Goal: Task Accomplishment & Management: Manage account settings

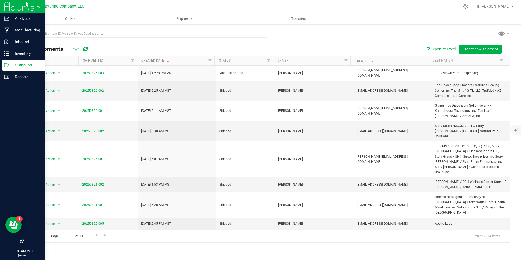
click at [7, 67] on icon at bounding box center [6, 64] width 5 height 5
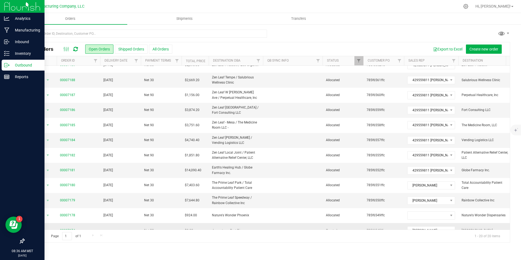
scroll to position [140, 0]
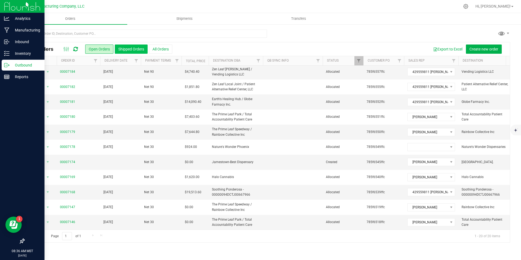
click at [131, 49] on button "Shipped Orders" at bounding box center [131, 48] width 33 height 9
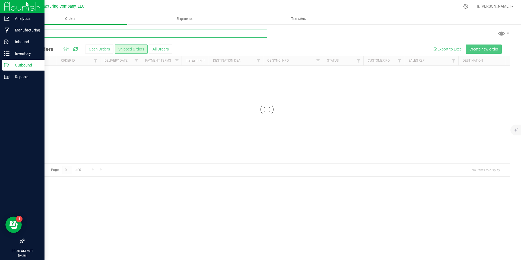
click at [95, 37] on input "text" at bounding box center [145, 34] width 243 height 8
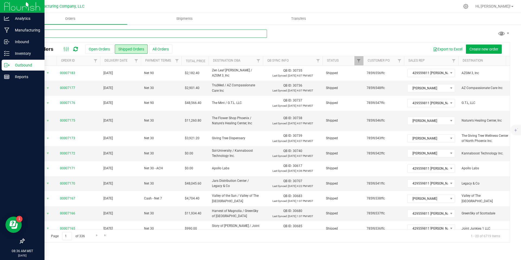
type input "sol"
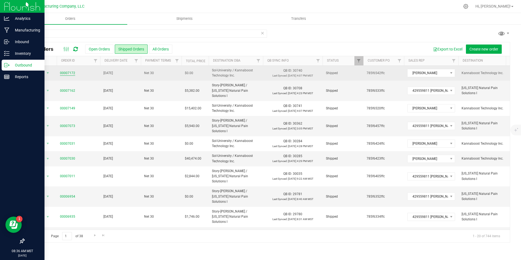
click at [68, 72] on link "00007172" at bounding box center [67, 72] width 15 height 5
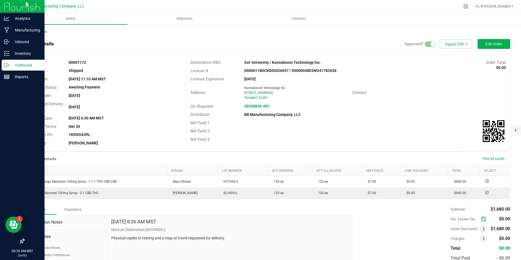
click at [457, 44] on span "Export PDF" at bounding box center [455, 44] width 33 height 10
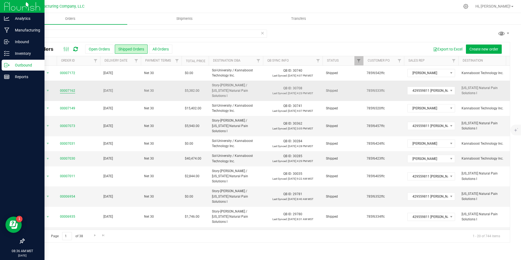
click at [67, 88] on link "00007162" at bounding box center [67, 90] width 15 height 5
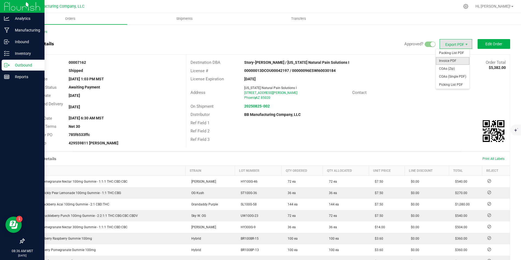
click at [450, 58] on span "Invoice PDF" at bounding box center [452, 61] width 34 height 8
click at [2, 68] on div "Outbound" at bounding box center [23, 65] width 43 height 11
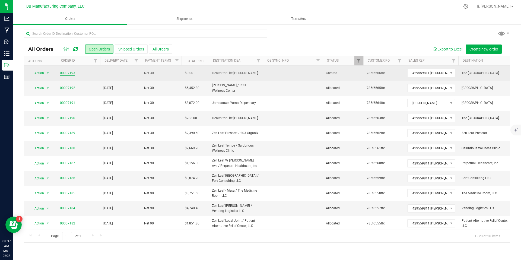
click at [62, 70] on link "00007193" at bounding box center [67, 72] width 15 height 5
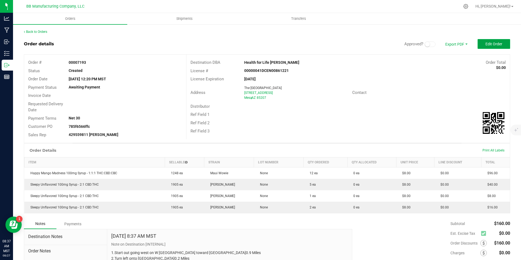
click at [494, 46] on span "Edit Order" at bounding box center [493, 44] width 17 height 4
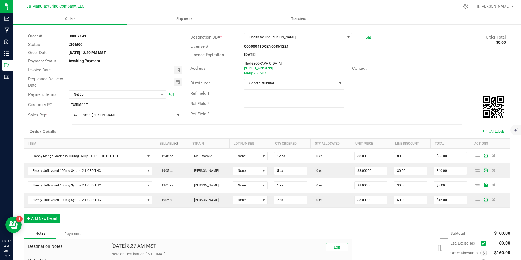
scroll to position [29, 0]
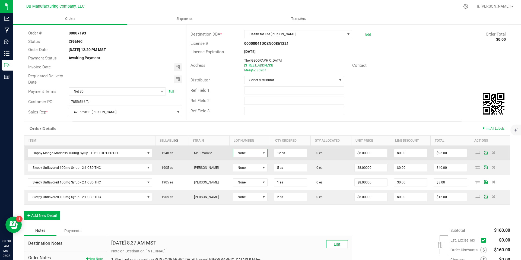
click at [255, 153] on span "None" at bounding box center [246, 153] width 27 height 8
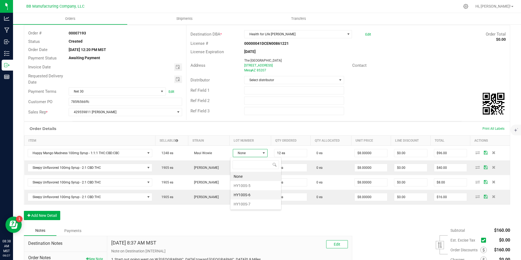
scroll to position [8, 34]
click at [249, 185] on li "HY100S-5" at bounding box center [255, 185] width 51 height 9
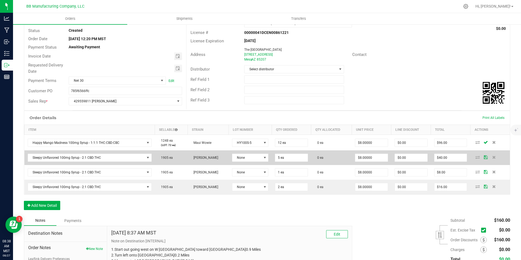
scroll to position [41, 0]
click at [246, 155] on span "None" at bounding box center [246, 157] width 29 height 8
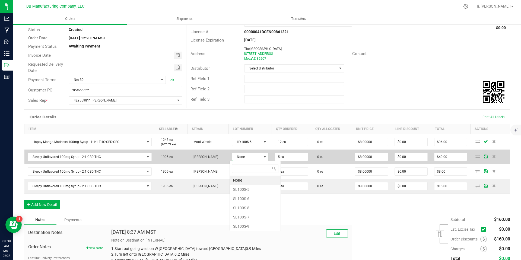
scroll to position [8, 36]
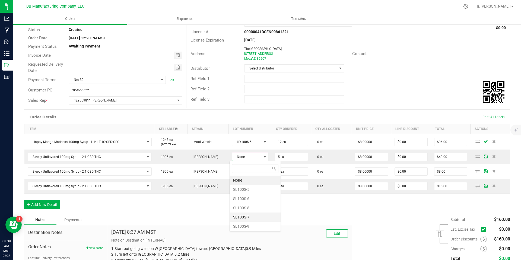
click at [249, 215] on li "SL100S-7" at bounding box center [255, 216] width 51 height 9
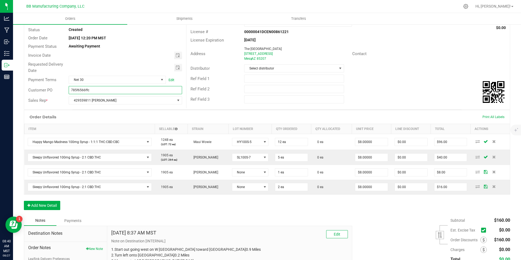
drag, startPoint x: 100, startPoint y: 87, endPoint x: 95, endPoint y: 89, distance: 5.8
click at [95, 89] on input "785f6566ffc" at bounding box center [125, 90] width 113 height 8
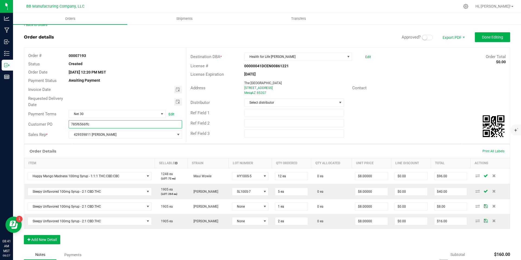
scroll to position [0, 0]
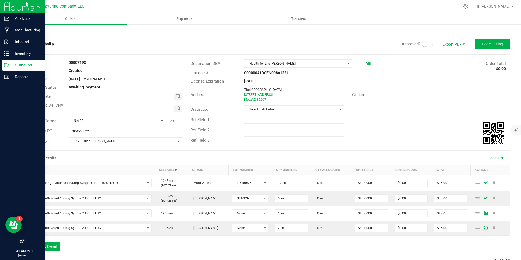
drag, startPoint x: 7, startPoint y: 65, endPoint x: 17, endPoint y: 64, distance: 10.6
click at [7, 65] on icon at bounding box center [6, 64] width 5 height 5
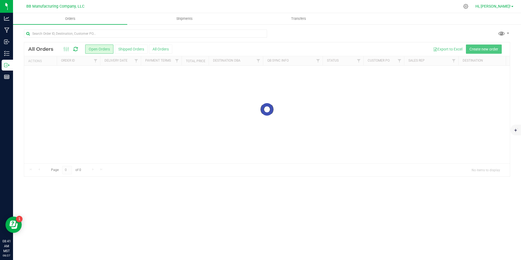
click at [509, 8] on link "Hi, [PERSON_NAME]!" at bounding box center [494, 7] width 42 height 6
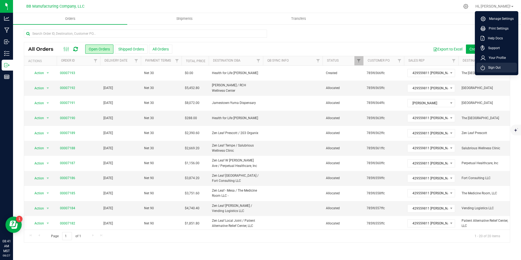
click at [497, 67] on span "Sign Out" at bounding box center [492, 67] width 16 height 5
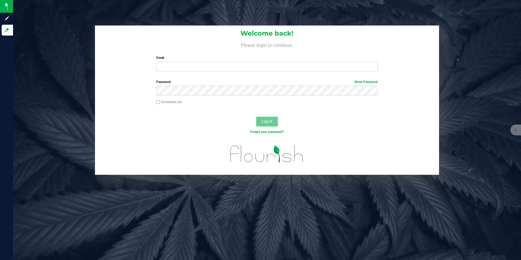
click at [227, 61] on div "Email Required Please format your email correctly." at bounding box center [266, 63] width 229 height 16
click at [228, 66] on input "Email" at bounding box center [266, 67] width 221 height 10
type input "[PERSON_NAME][EMAIL_ADDRESS][DOMAIN_NAME]"
click at [256, 117] on button "Log In" at bounding box center [267, 122] width 22 height 10
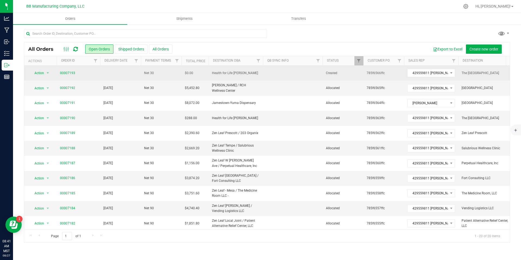
click at [62, 69] on td "00007193" at bounding box center [78, 73] width 43 height 15
click at [67, 74] on link "00007193" at bounding box center [67, 72] width 15 height 5
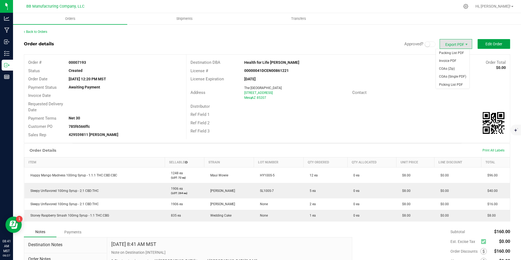
click at [480, 45] on button "Edit Order" at bounding box center [493, 44] width 33 height 10
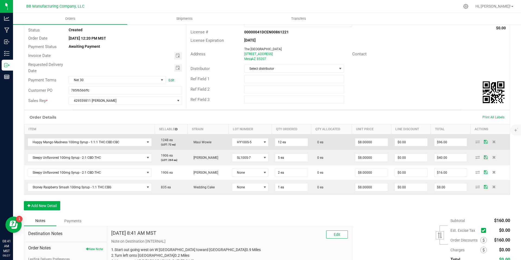
scroll to position [48, 0]
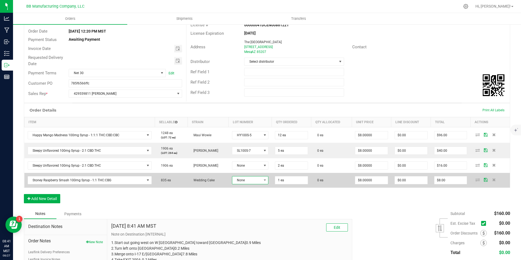
click at [240, 181] on span "None" at bounding box center [246, 180] width 29 height 8
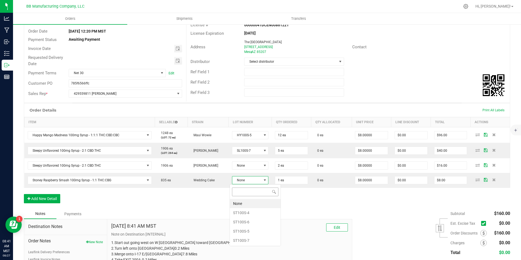
scroll to position [8, 36]
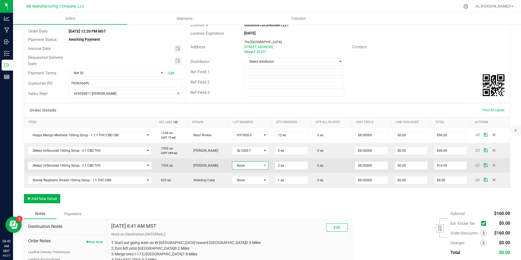
click at [241, 168] on span "None" at bounding box center [246, 166] width 29 height 8
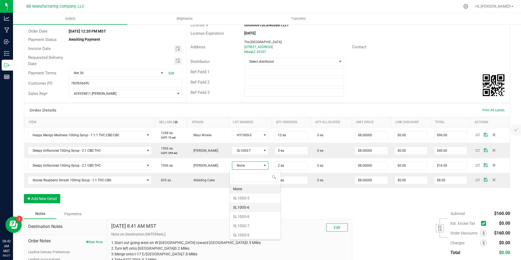
click at [248, 206] on li "SL100S-6" at bounding box center [255, 207] width 51 height 9
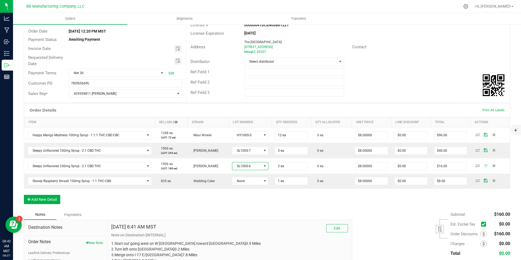
scroll to position [47, 0]
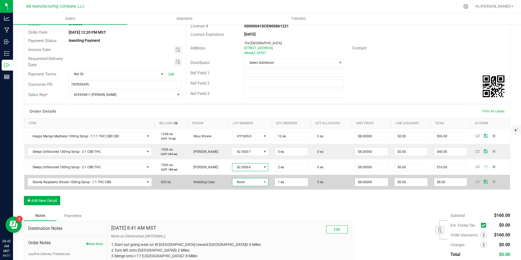
click at [246, 181] on span "None" at bounding box center [246, 182] width 29 height 8
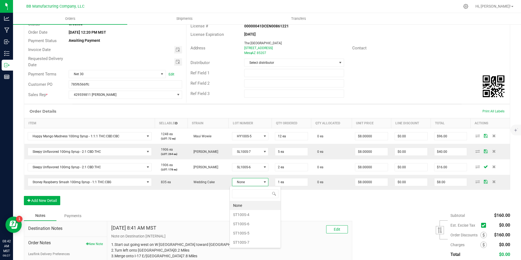
scroll to position [8, 36]
click at [249, 222] on li "ST100S-6" at bounding box center [255, 223] width 51 height 9
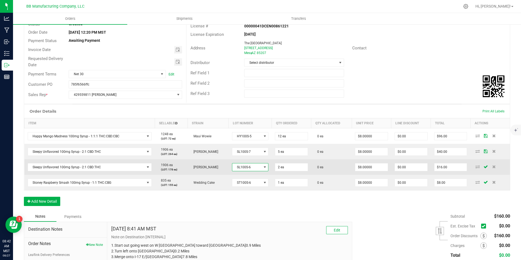
click at [257, 169] on span "SL100S-6" at bounding box center [246, 167] width 29 height 8
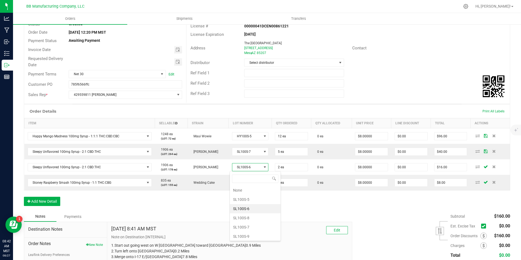
click at [249, 229] on li "SL100S-7" at bounding box center [255, 226] width 51 height 9
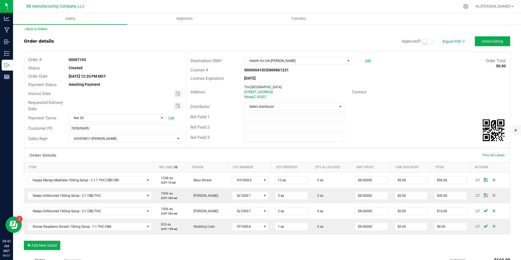
scroll to position [0, 0]
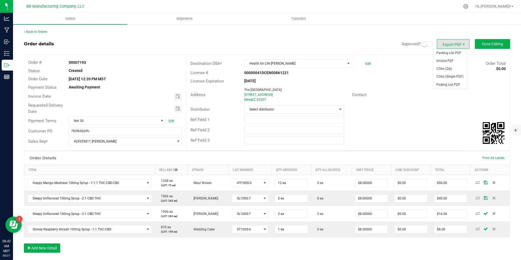
click at [425, 46] on span at bounding box center [427, 43] width 11 height 5
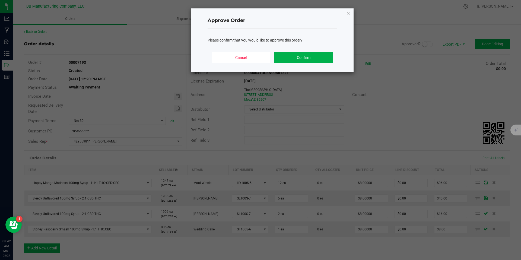
click at [319, 51] on div "Cancel Confirm" at bounding box center [272, 59] width 130 height 24
click at [308, 56] on button "Confirm" at bounding box center [303, 57] width 58 height 11
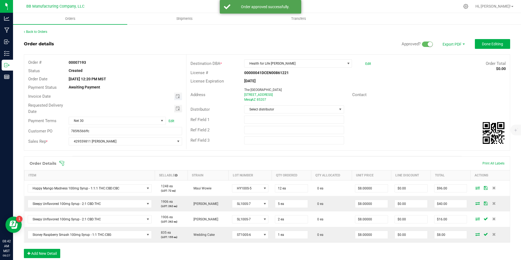
click at [179, 96] on span "Toggle calendar" at bounding box center [178, 96] width 8 height 8
click at [134, 156] on span "29" at bounding box center [133, 158] width 8 height 8
type input "[DATE]"
click at [175, 109] on span "Toggle calendar" at bounding box center [177, 108] width 4 height 4
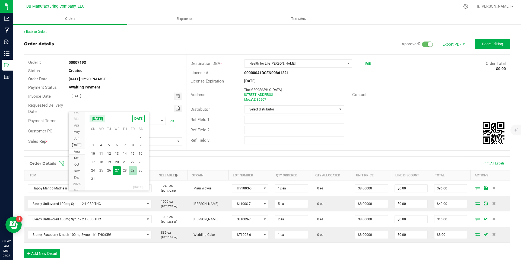
click at [130, 171] on span "29" at bounding box center [133, 170] width 8 height 8
type input "[DATE]"
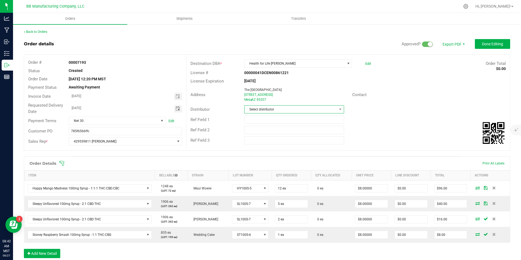
click at [289, 109] on span "Select distributor" at bounding box center [290, 109] width 92 height 8
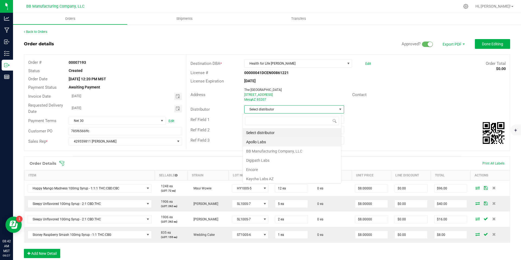
scroll to position [8, 99]
click at [292, 153] on li "BB Manufacturing Company, LLC" at bounding box center [292, 150] width 98 height 9
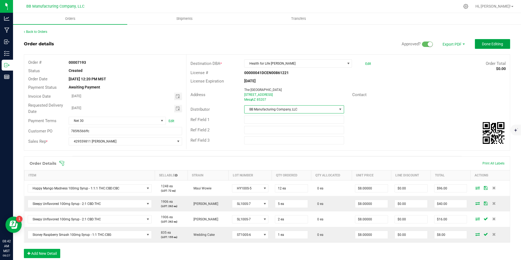
click at [495, 48] on button "Done Editing" at bounding box center [491, 44] width 35 height 10
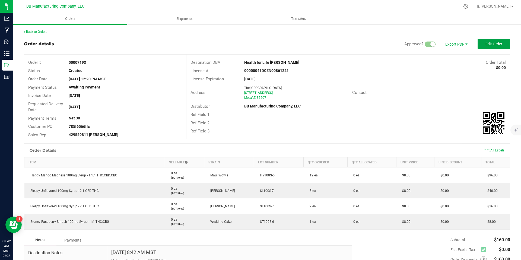
click at [495, 48] on button "Edit Order" at bounding box center [493, 44] width 33 height 10
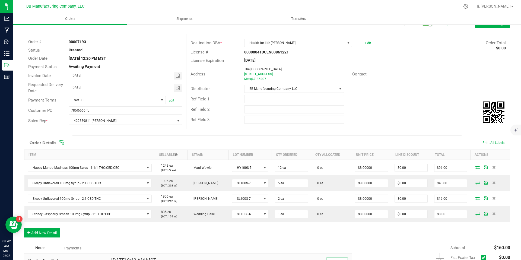
scroll to position [69, 0]
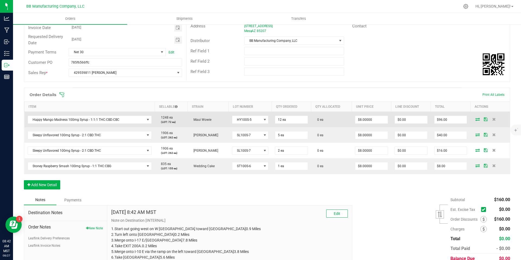
click at [473, 121] on td at bounding box center [490, 120] width 40 height 16
click at [475, 121] on icon at bounding box center [477, 118] width 4 height 3
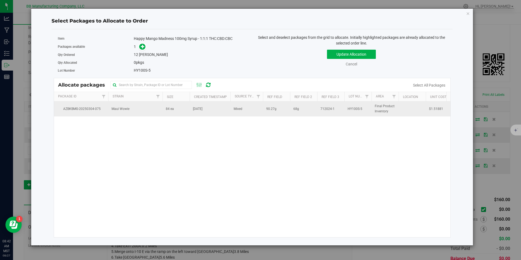
click at [163, 112] on td "84 ea" at bounding box center [175, 108] width 27 height 15
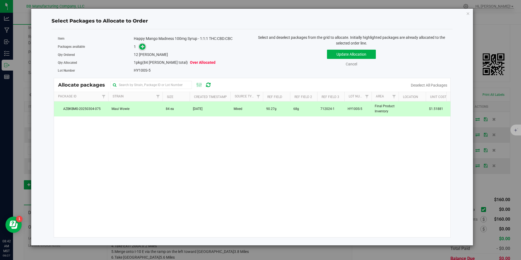
click at [143, 48] on icon at bounding box center [143, 46] width 4 height 4
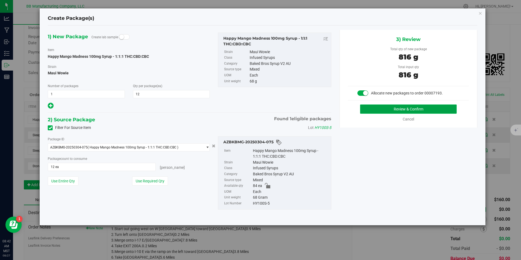
click at [377, 111] on button "Review & Confirm" at bounding box center [408, 108] width 97 height 9
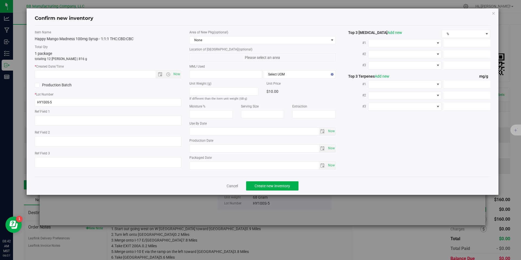
type textarea "90.27g"
type textarea "68g"
type textarea "712024-1"
type input "100.0000"
type input "[DATE]"
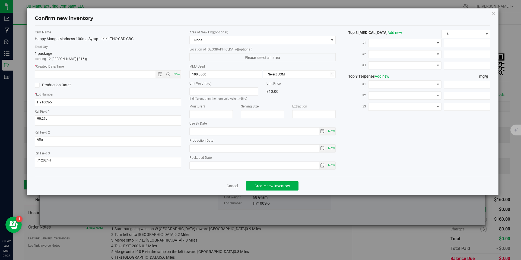
type input "[DATE]"
click at [213, 147] on input "[DATE]" at bounding box center [254, 149] width 129 height 8
click at [121, 65] on label "* Created Date/Time" at bounding box center [108, 66] width 146 height 5
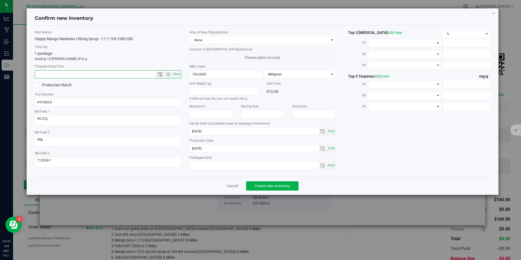
click at [123, 73] on input "text" at bounding box center [100, 74] width 130 height 8
paste input "[DATE]"
type input "[DATE] 8:42 AM"
click at [269, 188] on button "Create new inventory" at bounding box center [272, 185] width 52 height 9
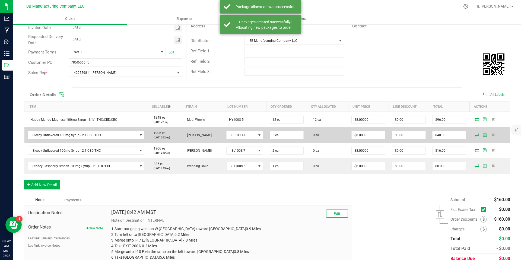
click at [472, 135] on span at bounding box center [476, 134] width 8 height 3
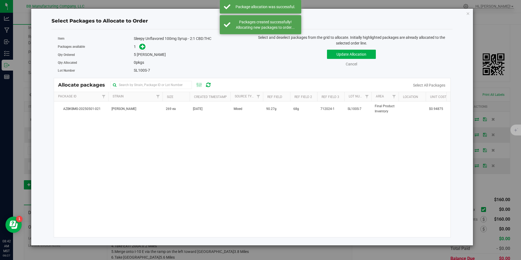
click at [187, 121] on div "AZBKBMG-20250501-021 [PERSON_NAME] 269 ea [DATE] Mixed 90.27g 68g 712024-1 SL10…" at bounding box center [252, 169] width 396 height 136
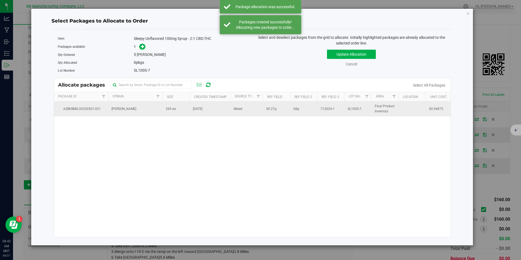
click at [161, 109] on td "[PERSON_NAME]" at bounding box center [135, 108] width 54 height 15
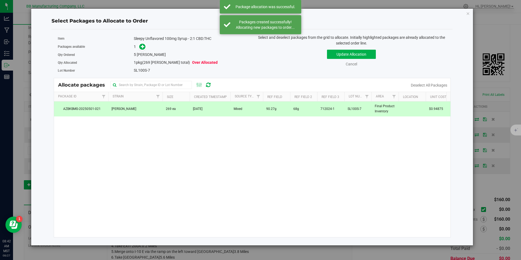
click at [144, 50] on div "Packages available 1" at bounding box center [153, 47] width 190 height 8
click at [142, 47] on icon at bounding box center [143, 46] width 4 height 4
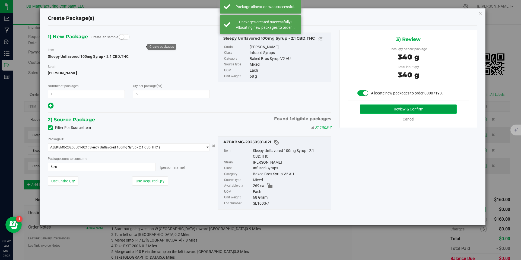
click at [396, 107] on button "Review & Confirm" at bounding box center [408, 108] width 97 height 9
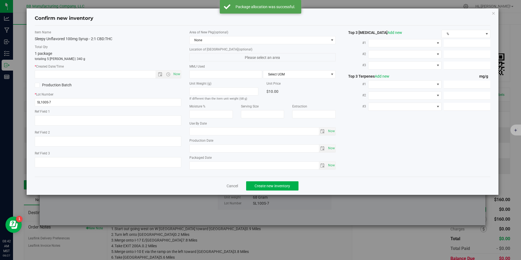
type textarea "90.27g"
type textarea "68g"
type textarea "712024-1"
type input "100.0000"
type input "[DATE]"
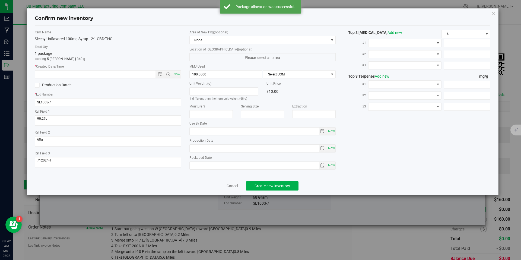
type input "[DATE]"
click at [203, 152] on input "[DATE]" at bounding box center [254, 149] width 129 height 8
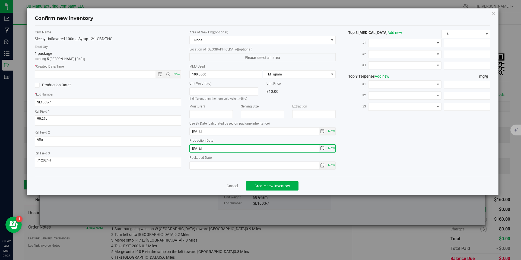
click at [203, 152] on input "[DATE]" at bounding box center [254, 149] width 129 height 8
click at [133, 69] on div "* Created Date/Time Now" at bounding box center [108, 71] width 146 height 14
click at [139, 74] on input "text" at bounding box center [100, 74] width 130 height 8
paste input "[DATE]"
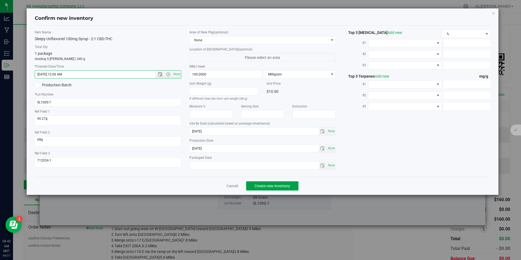
type input "[DATE] 8:42 AM"
click at [275, 188] on span "Create new inventory" at bounding box center [272, 186] width 36 height 4
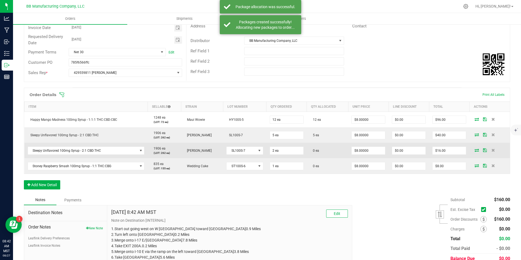
click at [474, 150] on icon at bounding box center [476, 149] width 4 height 3
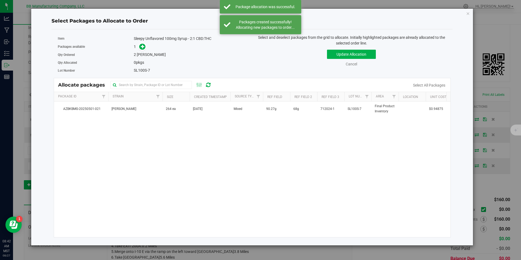
click at [135, 110] on td "[PERSON_NAME]" at bounding box center [135, 108] width 54 height 15
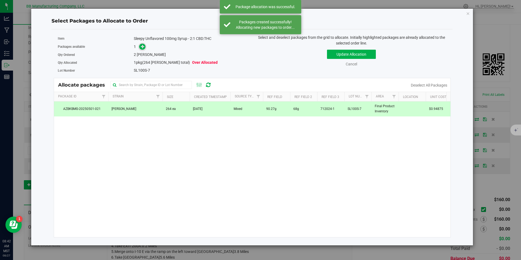
click at [144, 45] on icon at bounding box center [143, 46] width 4 height 4
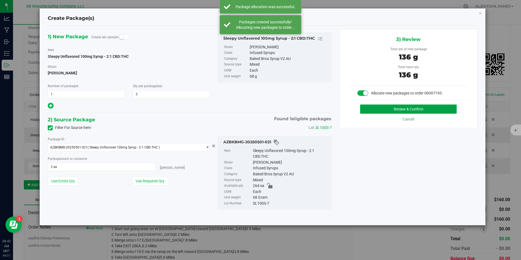
click at [369, 105] on button "Review & Confirm" at bounding box center [408, 108] width 97 height 9
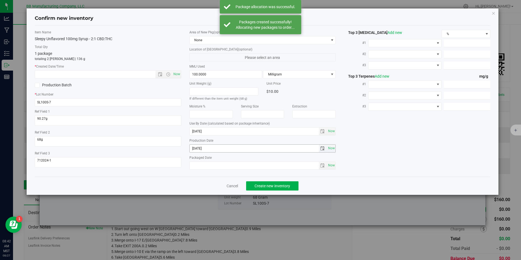
click at [203, 146] on input "[DATE]" at bounding box center [254, 149] width 129 height 8
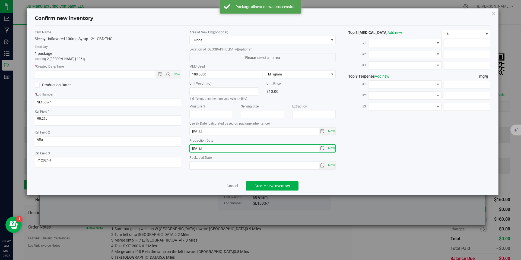
click at [203, 146] on input "[DATE]" at bounding box center [254, 149] width 129 height 8
click at [140, 78] on span "Now" at bounding box center [108, 74] width 146 height 8
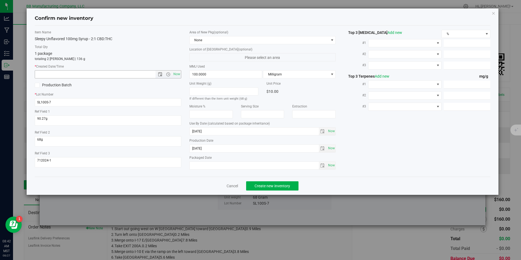
click at [140, 78] on input "text" at bounding box center [100, 74] width 130 height 8
paste input "[DATE]"
type input "[DATE] 8:42 AM"
click at [273, 188] on button "Create new inventory" at bounding box center [272, 185] width 52 height 9
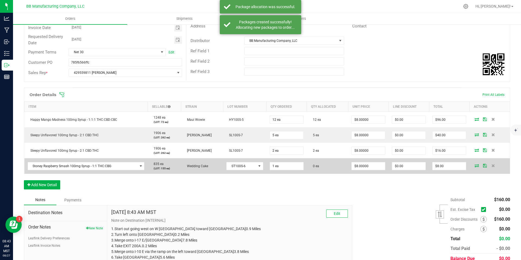
click at [474, 164] on icon at bounding box center [476, 165] width 4 height 3
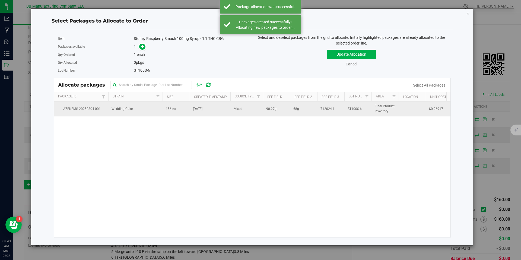
click at [154, 110] on td "Wedding Cake" at bounding box center [135, 108] width 54 height 15
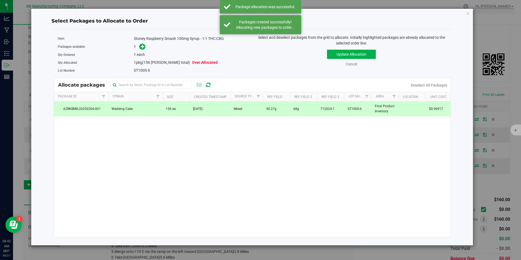
click at [142, 52] on div "1 each" at bounding box center [191, 55] width 114 height 6
click at [142, 49] on span at bounding box center [142, 47] width 6 height 6
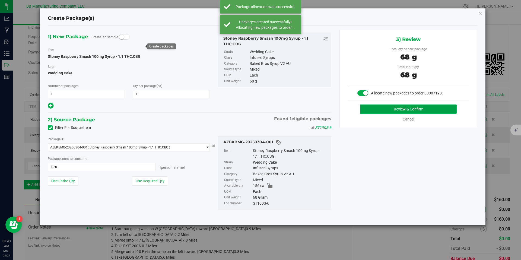
click at [382, 105] on button "Review & Confirm" at bounding box center [408, 108] width 97 height 9
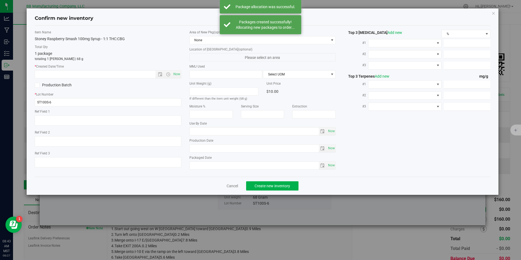
type textarea "90.27g"
type textarea "68g"
type textarea "712024-1"
type input "100.0000"
type input "[DATE]"
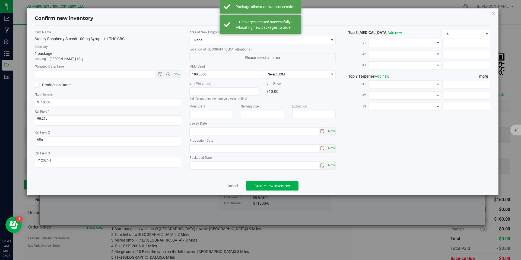
type input "[DATE]"
click at [208, 146] on input "[DATE]" at bounding box center [254, 149] width 129 height 8
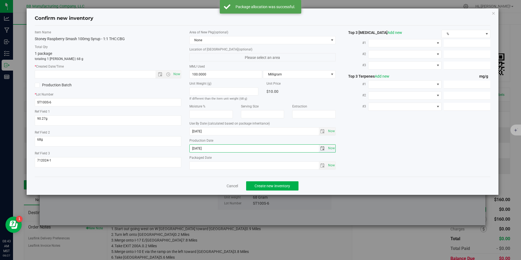
click at [208, 146] on input "[DATE]" at bounding box center [254, 149] width 129 height 8
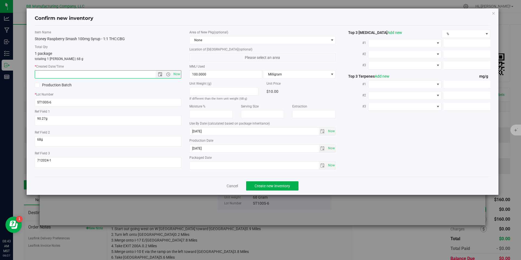
click at [142, 73] on input "text" at bounding box center [100, 74] width 130 height 8
paste input "[DATE]"
type input "[DATE] 8:43 AM"
click at [271, 184] on span "Create new inventory" at bounding box center [272, 186] width 36 height 4
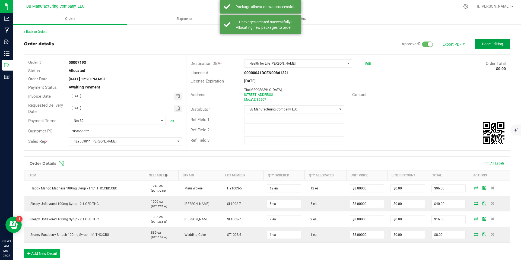
click at [496, 43] on span "Done Editing" at bounding box center [492, 44] width 21 height 4
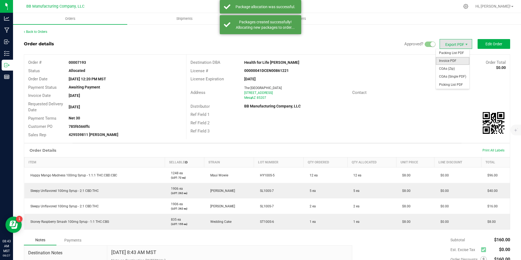
click at [448, 60] on span "Invoice PDF" at bounding box center [452, 61] width 34 height 8
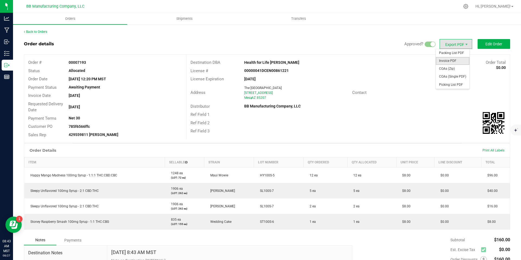
click at [451, 59] on span "Invoice PDF" at bounding box center [452, 61] width 34 height 8
click at [448, 71] on span "COAs (Zip)" at bounding box center [452, 69] width 34 height 8
click at [184, 19] on span "Shipments" at bounding box center [184, 18] width 31 height 5
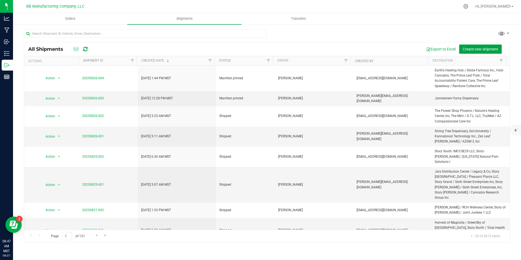
click at [473, 49] on span "Create new shipment" at bounding box center [480, 49] width 36 height 4
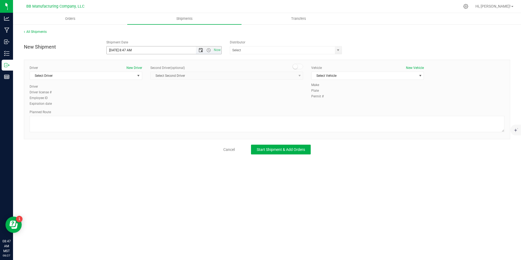
click at [202, 50] on span "Open the date view" at bounding box center [200, 50] width 4 height 4
click at [142, 116] on link "28" at bounding box center [143, 114] width 8 height 8
click at [208, 51] on span "Open the time view" at bounding box center [208, 50] width 4 height 4
click at [115, 73] on li "9:00 AM" at bounding box center [164, 72] width 114 height 7
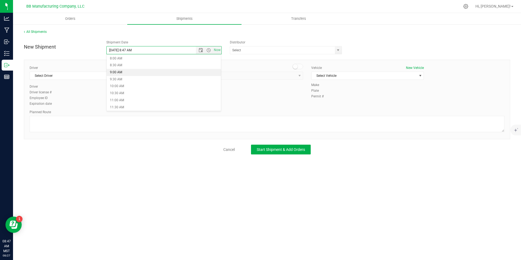
type input "[DATE] 9:00 AM"
click at [338, 53] on span "select" at bounding box center [338, 50] width 7 height 8
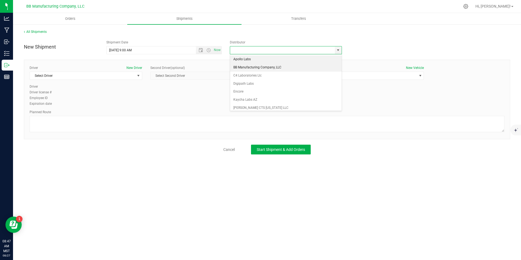
click at [256, 67] on li "BB Manufacturing Company, LLC" at bounding box center [285, 67] width 111 height 8
type input "BB Manufacturing Company, LLC"
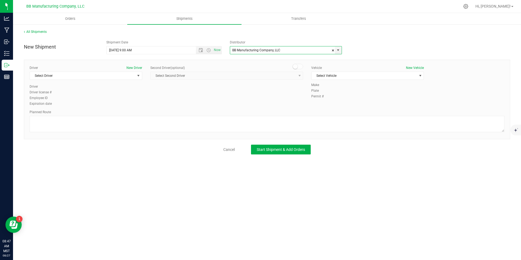
click at [113, 80] on div "Driver New Driver Select Driver Select Driver [PERSON_NAME] [PERSON_NAME] [PERS…" at bounding box center [86, 74] width 113 height 19
click at [108, 76] on span "Select Driver" at bounding box center [82, 76] width 105 height 8
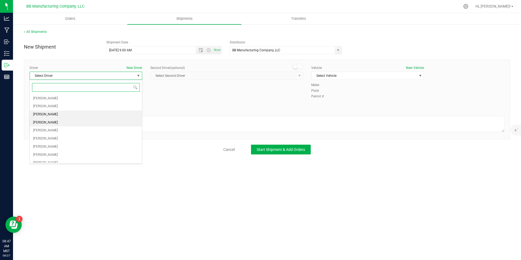
click at [50, 122] on span "[PERSON_NAME]" at bounding box center [45, 122] width 25 height 7
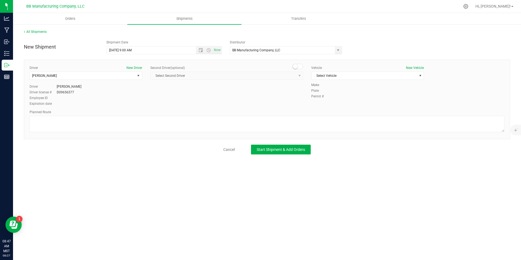
click at [369, 80] on div "Vehicle New Vehicle Select Vehicle Select Vehicle 2019 Ford Transit Connect 000…" at bounding box center [367, 73] width 121 height 17
click at [357, 75] on span "Select Vehicle" at bounding box center [363, 76] width 105 height 8
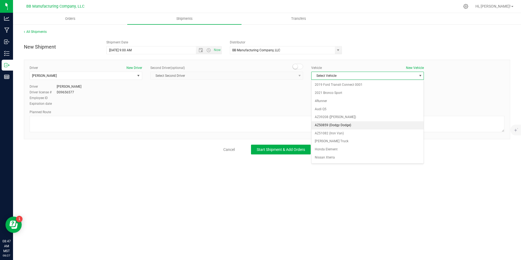
click at [331, 125] on li "AZ50859 (Dodgy Dodge)" at bounding box center [367, 125] width 112 height 8
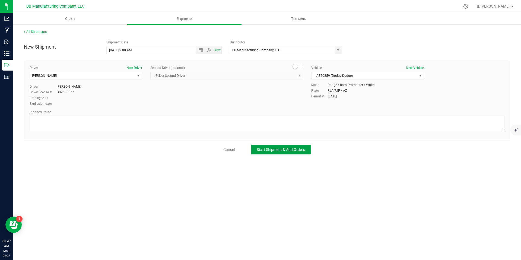
click at [292, 150] on span "Start Shipment & Add Orders" at bounding box center [280, 149] width 48 height 4
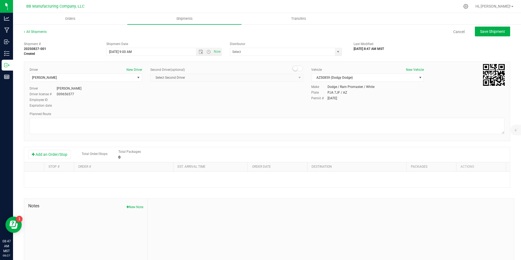
type input "BB Manufacturing Company, LLC"
click at [61, 150] on button "Add an Order/Stop" at bounding box center [49, 154] width 43 height 9
click at [56, 156] on button "Add an Order/Stop" at bounding box center [49, 154] width 43 height 9
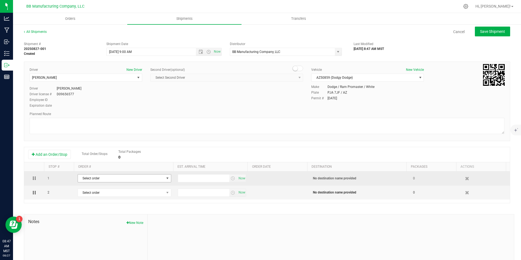
click at [140, 177] on span "Select order" at bounding box center [121, 178] width 86 height 8
type input "7168"
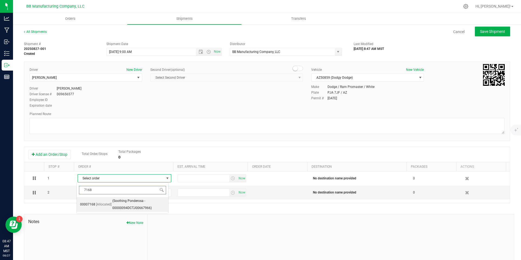
click at [138, 203] on span "(Soothing Ponderosa - 00000094DCTJ00667966)" at bounding box center [138, 204] width 53 height 14
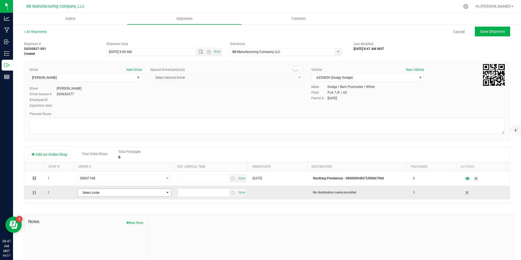
click at [101, 193] on span "Select order" at bounding box center [121, 193] width 86 height 8
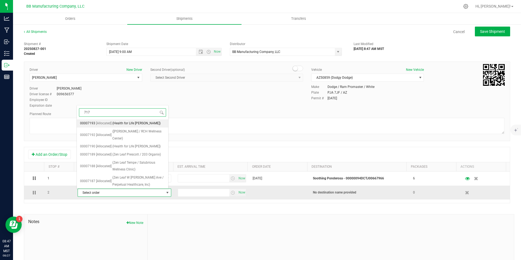
type input "7178"
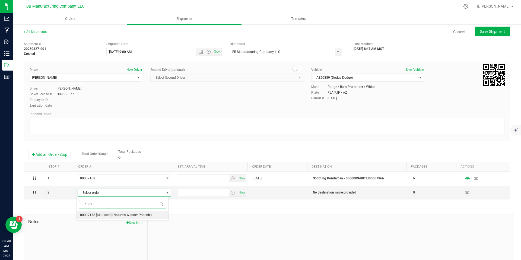
click at [126, 218] on span "(Nature's Wonder Phoenix)" at bounding box center [131, 214] width 39 height 7
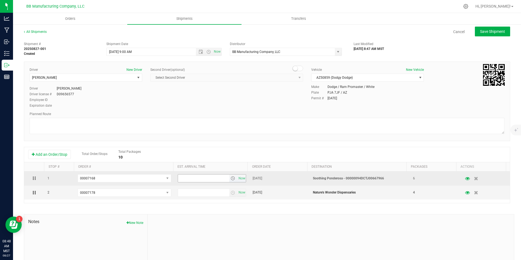
click at [230, 179] on span "select" at bounding box center [232, 178] width 4 height 4
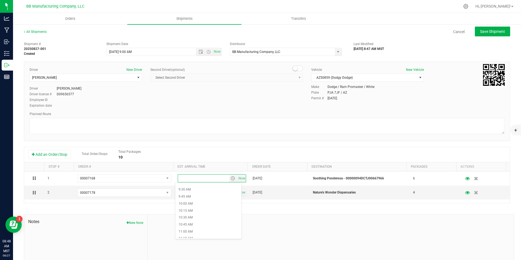
scroll to position [262, 0]
click at [191, 202] on li "10:00 AM" at bounding box center [208, 204] width 66 height 7
click at [230, 193] on span "select" at bounding box center [232, 192] width 4 height 4
click at [189, 200] on li "11:00 AM" at bounding box center [208, 200] width 66 height 7
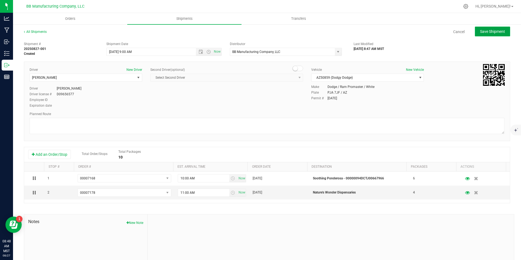
click at [495, 31] on span "Save Shipment" at bounding box center [492, 31] width 25 height 4
type input "[DATE] 4:00 PM"
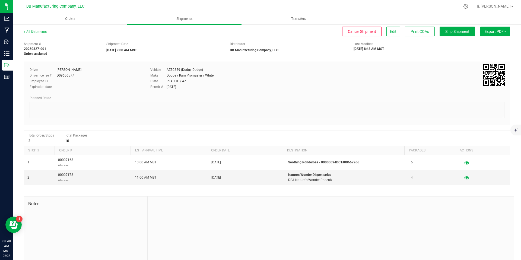
click at [495, 31] on span "Export PDF" at bounding box center [494, 31] width 21 height 4
click at [487, 41] on li "Manifest by Package ID" at bounding box center [493, 43] width 55 height 8
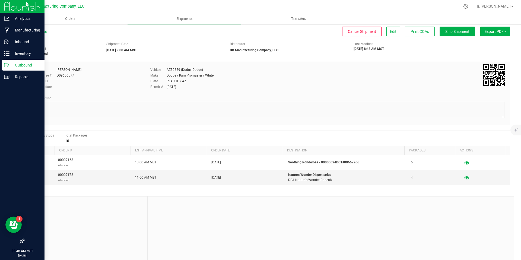
click at [9, 64] on p "Outbound" at bounding box center [25, 65] width 33 height 7
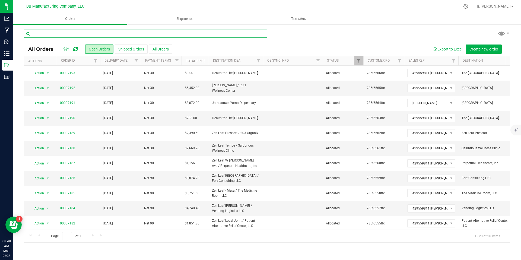
click at [120, 33] on input "text" at bounding box center [145, 34] width 243 height 8
type input "ponderosa"
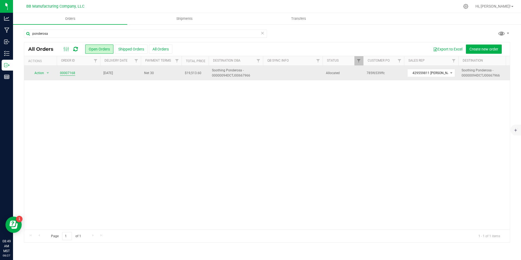
click at [66, 70] on link "00007168" at bounding box center [67, 72] width 15 height 5
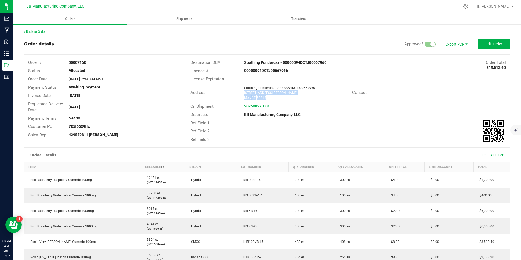
drag, startPoint x: 271, startPoint y: 99, endPoint x: 242, endPoint y: 93, distance: 29.6
click at [244, 93] on ngx-name-and-address "Soothing Ponderosa - 00000094DCTJ00667966 [STREET_ADDRESS][PERSON_NAME]" at bounding box center [296, 92] width 104 height 15
copy ngx-name-and-address "[STREET_ADDRESS][PERSON_NAME]"
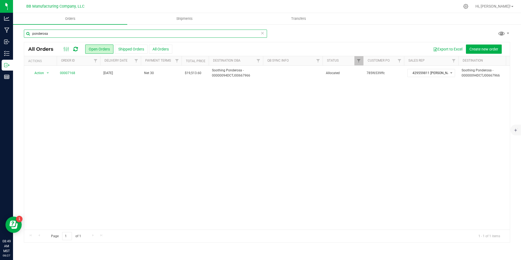
click at [109, 33] on input "ponderosa" at bounding box center [145, 34] width 243 height 8
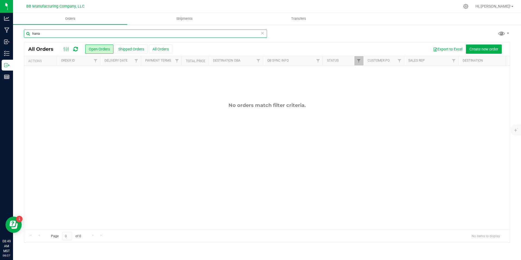
click at [109, 35] on input "hana" at bounding box center [145, 34] width 243 height 8
type input "hana"
click at [264, 33] on icon at bounding box center [262, 33] width 4 height 7
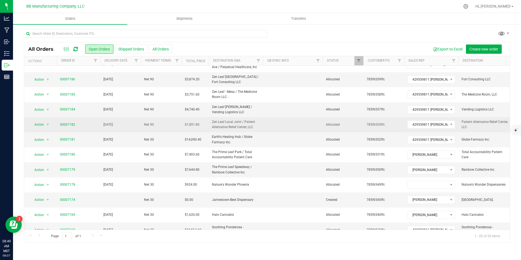
scroll to position [140, 0]
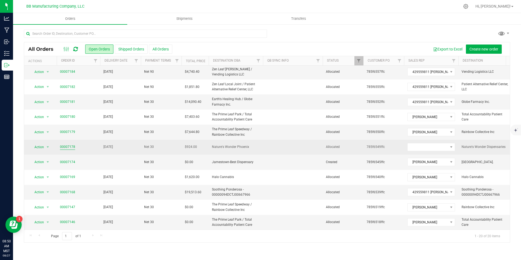
click at [63, 144] on link "00007178" at bounding box center [67, 146] width 15 height 5
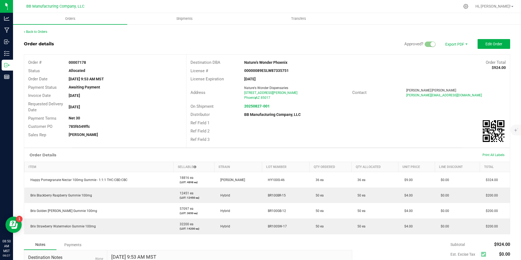
click at [274, 95] on ngx-name-and-address "Nature's Wonder Dispensaries [STREET_ADDRESS][PERSON_NAME]" at bounding box center [296, 92] width 104 height 15
drag, startPoint x: 273, startPoint y: 97, endPoint x: 241, endPoint y: 89, distance: 33.1
click at [241, 89] on div "Nature's Wonder Dispensaries [STREET_ADDRESS][PERSON_NAME]" at bounding box center [296, 92] width 110 height 15
copy ngx-name-and-address "Nature's Wonder Dispensaries [STREET_ADDRESS][PERSON_NAME]"
